Goal: Task Accomplishment & Management: Complete application form

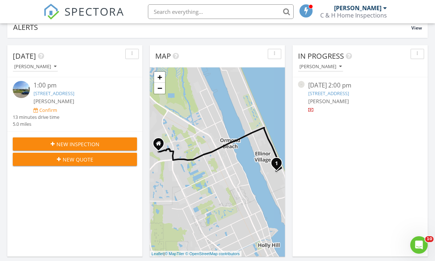
scroll to position [76, 0]
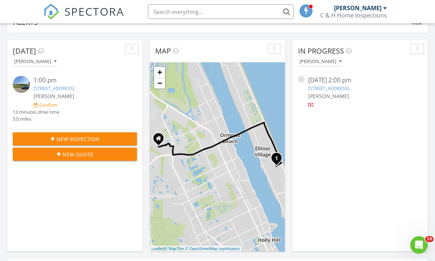
click at [44, 88] on link "180A Cardinal Dr, Ormond Beach, FL 32176" at bounding box center [53, 88] width 41 height 7
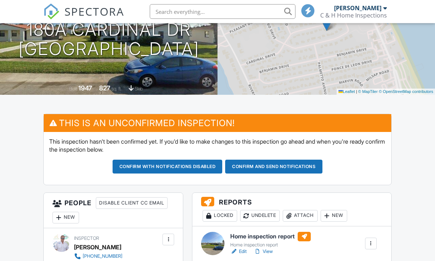
scroll to position [116, 0]
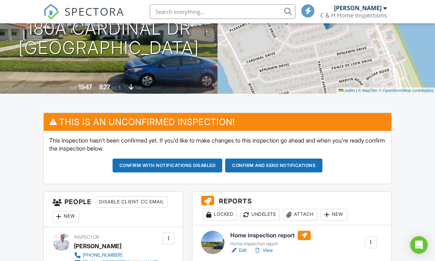
click at [222, 162] on button "Confirm and send notifications" at bounding box center [167, 165] width 110 height 14
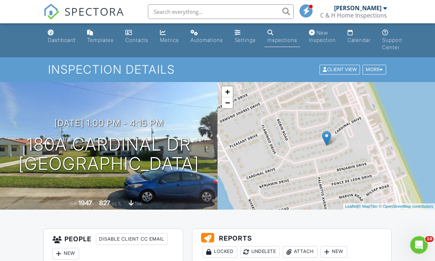
click at [367, 37] on div "Calendar" at bounding box center [358, 40] width 23 height 6
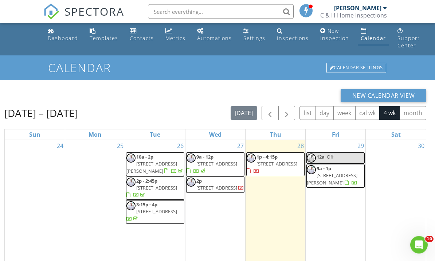
scroll to position [2, 0]
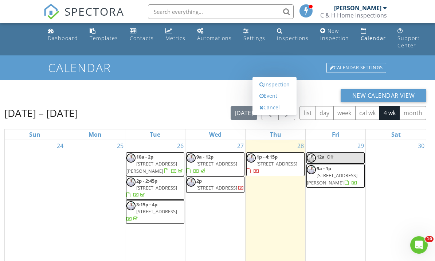
click at [269, 90] on link "Inspection" at bounding box center [274, 85] width 37 height 12
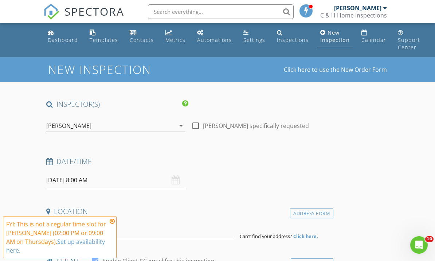
click at [83, 181] on input "08/28/2025 8:00 AM" at bounding box center [115, 180] width 139 height 18
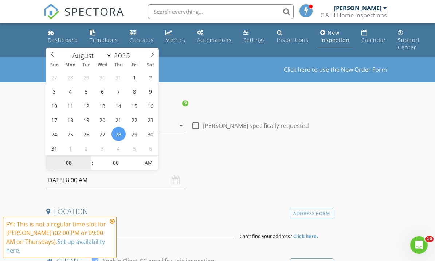
click at [66, 162] on input "08" at bounding box center [68, 163] width 45 height 15
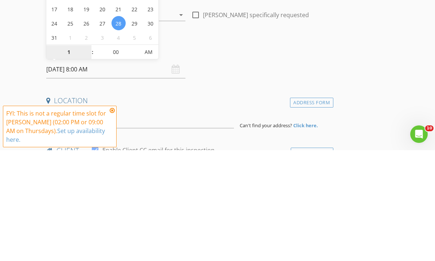
type input "12"
type input "[DATE] 12:00 PM"
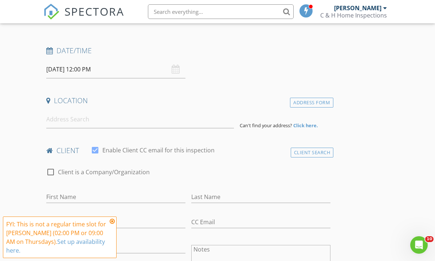
click at [56, 122] on input at bounding box center [139, 119] width 187 height 18
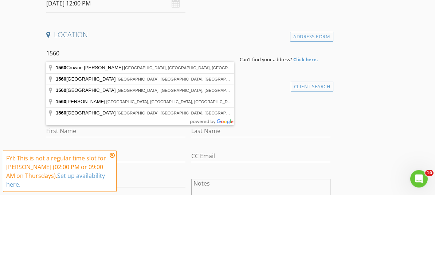
type input "1560 Valencia Avenue, Daytona Beach, FL, USA"
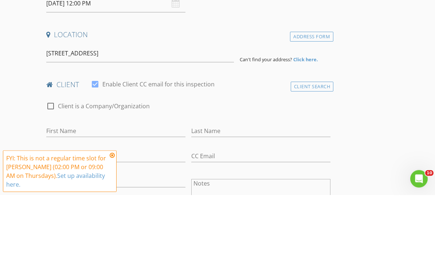
scroll to position [177, 0]
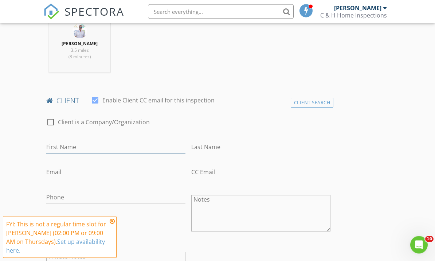
click at [61, 145] on input "First Name" at bounding box center [115, 147] width 139 height 12
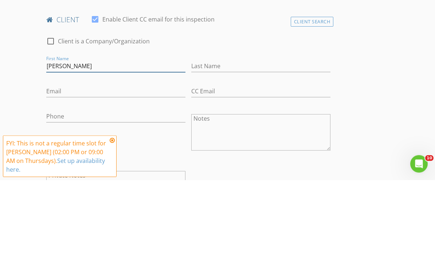
type input "[PERSON_NAME]"
click at [205, 141] on input "Last Name" at bounding box center [260, 147] width 139 height 12
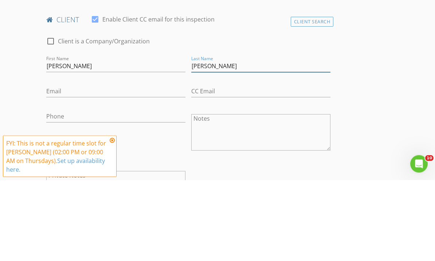
type input "[PERSON_NAME]"
click at [54, 191] on input "Phone" at bounding box center [115, 197] width 139 height 12
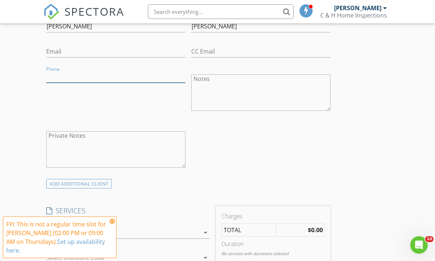
scroll to position [428, 0]
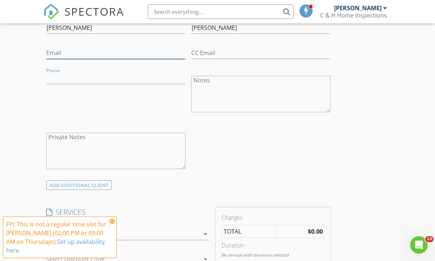
click at [55, 47] on input "Email" at bounding box center [115, 53] width 139 height 12
paste input "[EMAIL_ADDRESS][DOMAIN_NAME]"
type input "[EMAIL_ADDRESS][DOMAIN_NAME]"
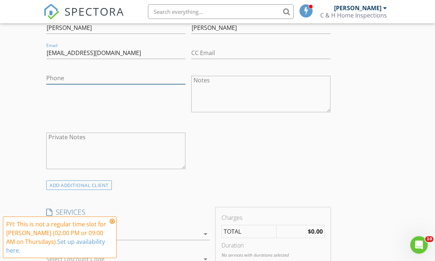
click at [57, 72] on input "Phone" at bounding box center [115, 78] width 139 height 12
type input "[PHONE_NUMBER]"
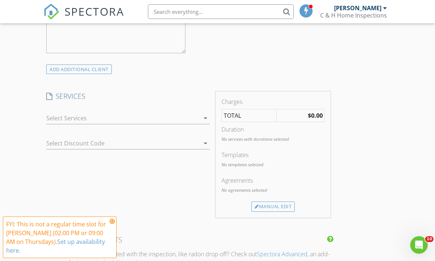
scroll to position [551, 0]
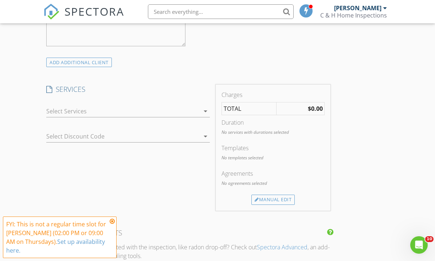
click at [54, 110] on div at bounding box center [122, 111] width 153 height 12
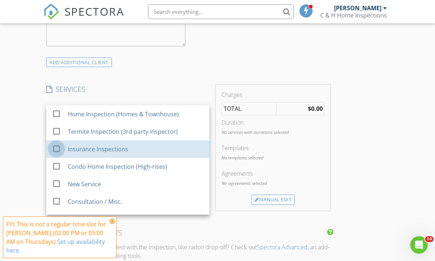
click at [58, 147] on div at bounding box center [56, 148] width 12 height 12
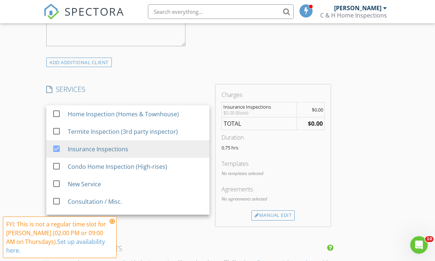
click at [13, 124] on div "New Inspection Click here to use the New Order Form INSPECTOR(S) check_box Trac…" at bounding box center [217, 165] width 435 height 1318
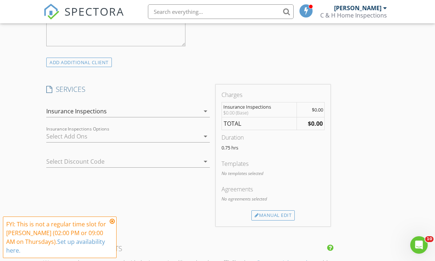
click at [60, 134] on div at bounding box center [122, 136] width 153 height 12
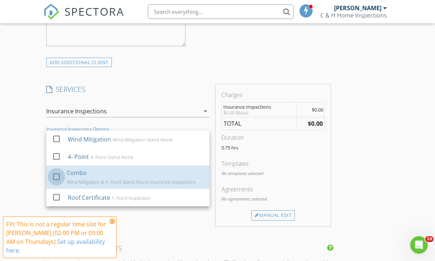
click at [55, 174] on div at bounding box center [56, 176] width 12 height 12
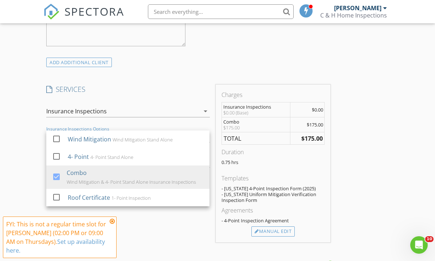
click at [17, 131] on div "New Inspection Click here to use the New Order Form INSPECTOR(S) check_box Trac…" at bounding box center [217, 173] width 435 height 1335
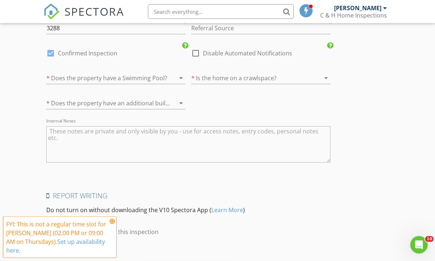
scroll to position [1085, 0]
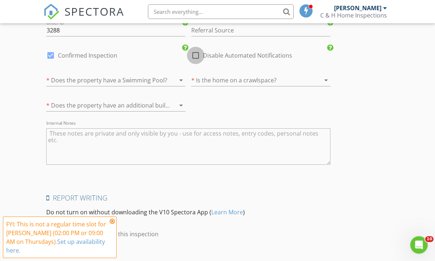
click at [194, 52] on div at bounding box center [195, 55] width 12 height 12
checkbox input "true"
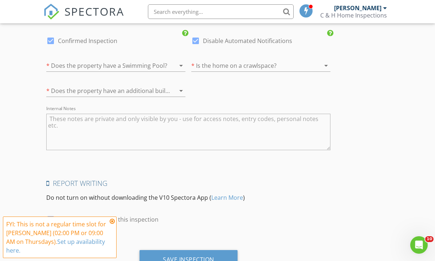
scroll to position [1103, 0]
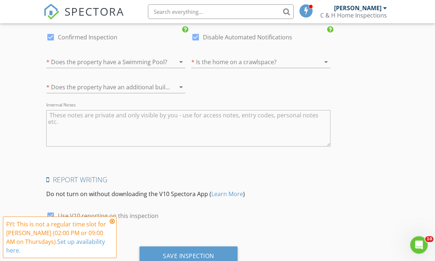
click at [166, 252] on div "Save Inspection" at bounding box center [188, 255] width 51 height 7
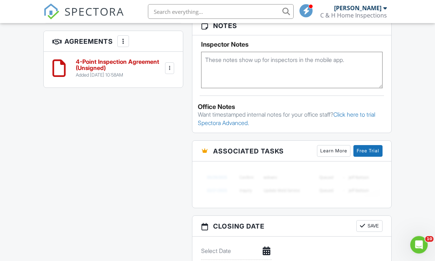
scroll to position [628, 0]
